Goal: Information Seeking & Learning: Learn about a topic

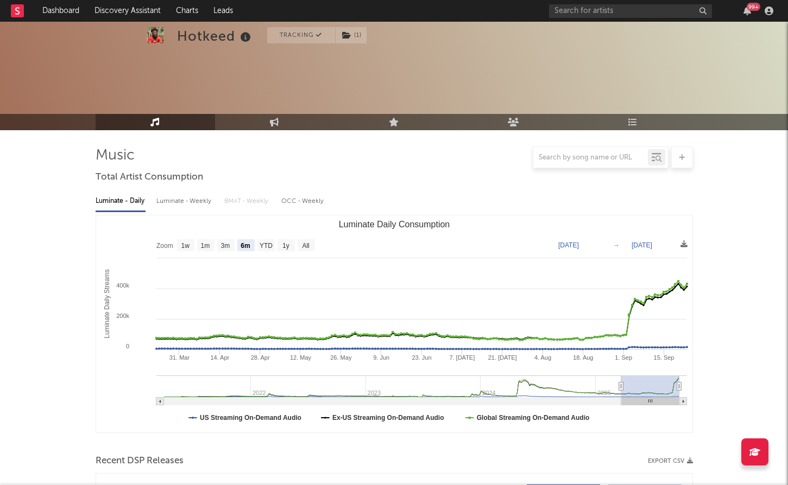
select select "6m"
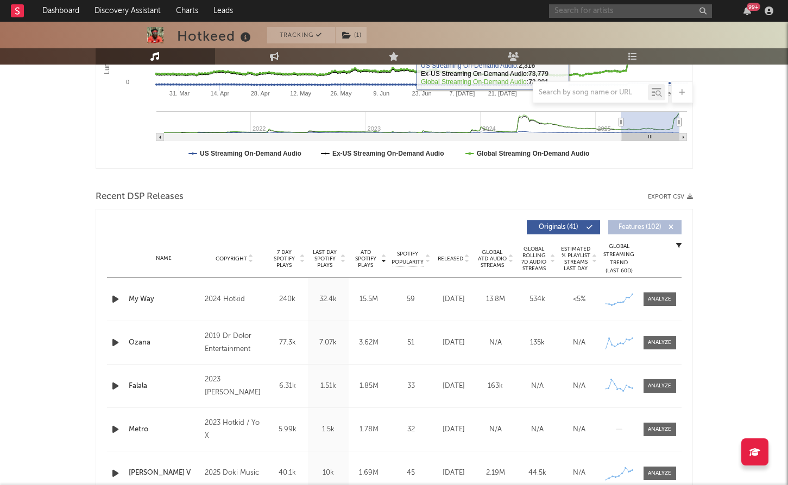
click at [580, 15] on input "text" at bounding box center [630, 11] width 163 height 14
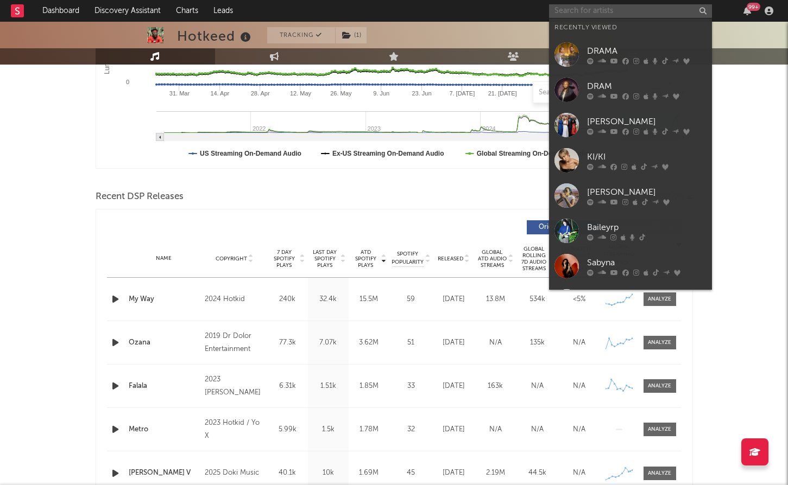
paste input "saska"
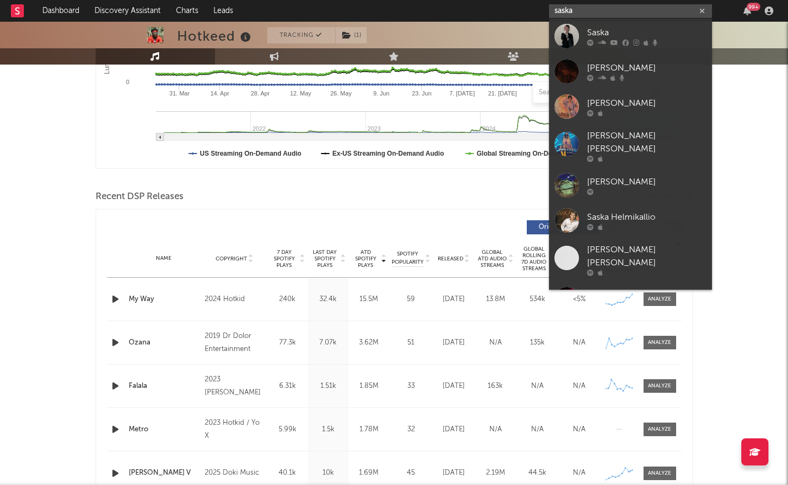
type input "saska"
click at [587, 33] on div "Saska" at bounding box center [646, 32] width 119 height 13
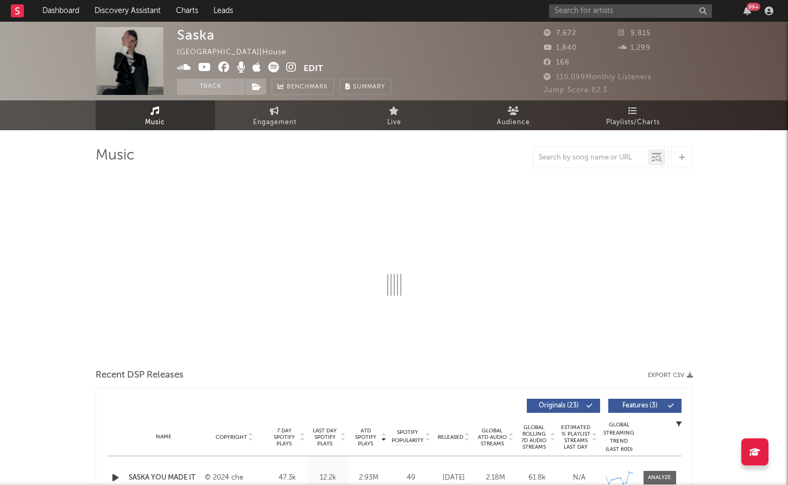
select select "6m"
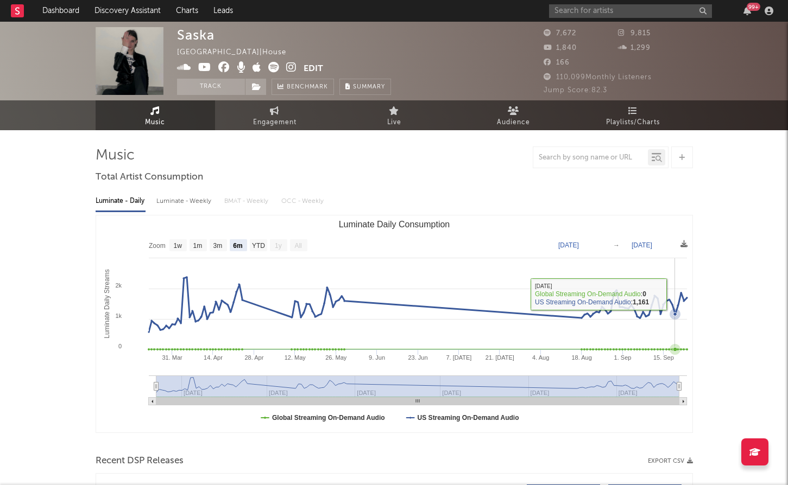
scroll to position [229, 0]
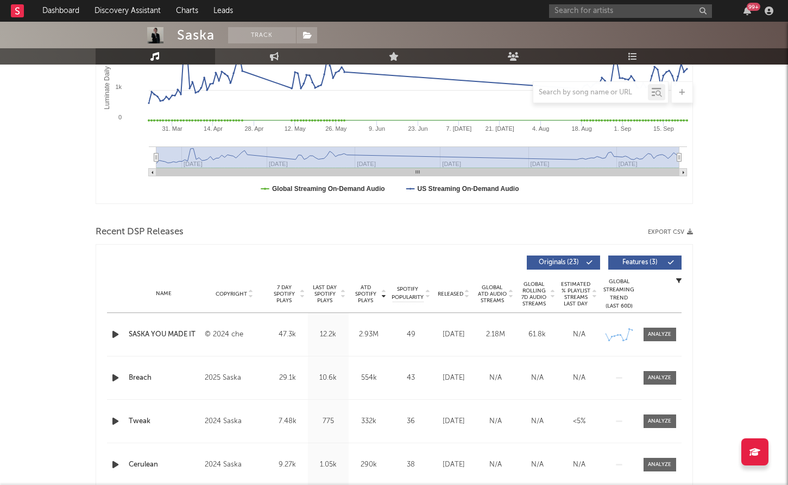
click at [621, 266] on span "Features ( 3 )" at bounding box center [640, 263] width 50 height 7
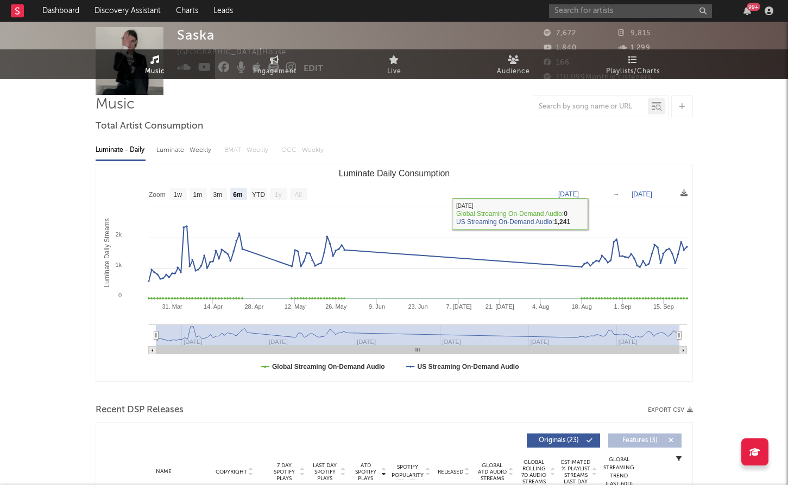
scroll to position [0, 0]
